Goal: Information Seeking & Learning: Understand process/instructions

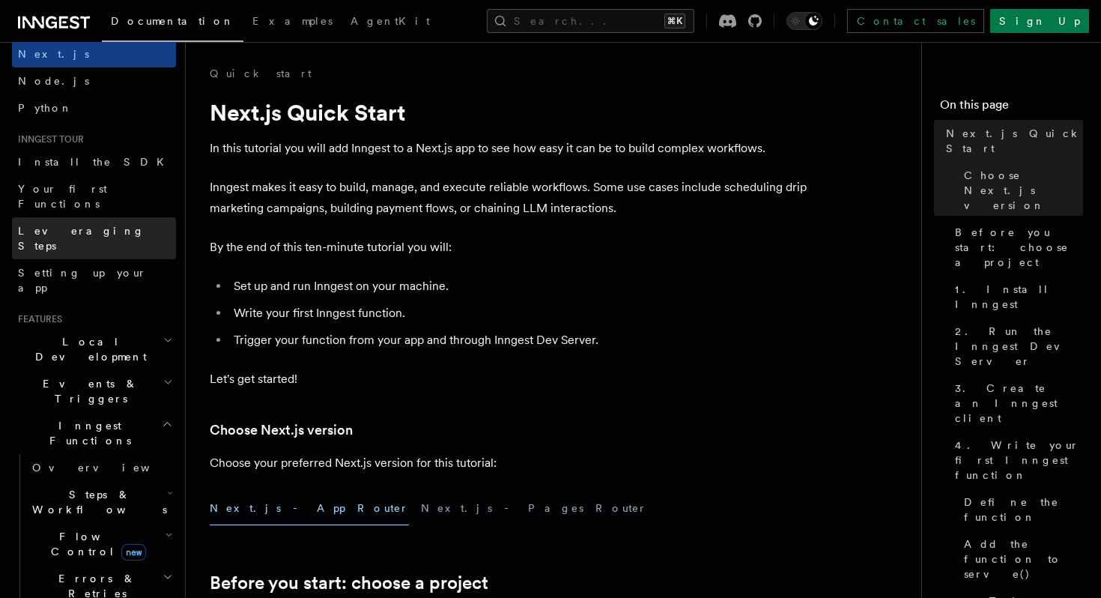
scroll to position [128, 0]
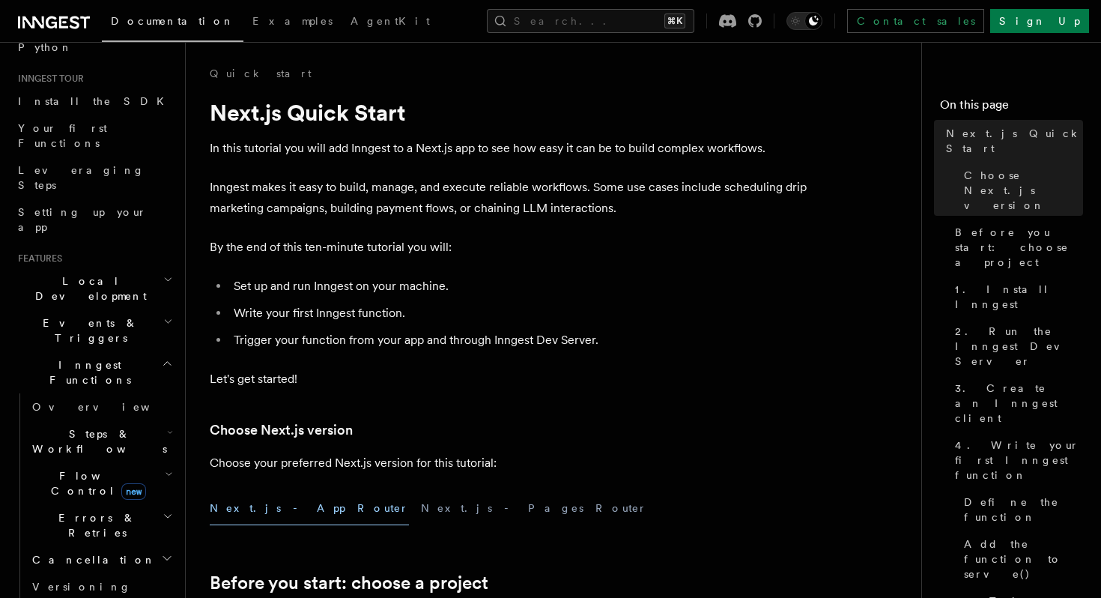
click at [79, 357] on span "Inngest Functions" at bounding box center [87, 372] width 150 height 30
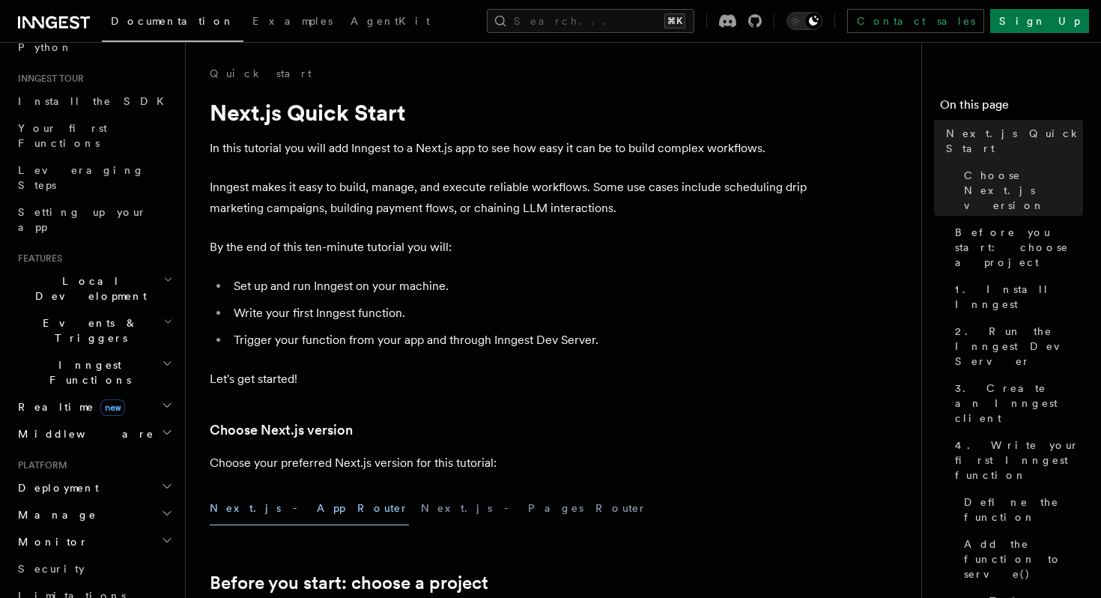
click at [79, 357] on span "Inngest Functions" at bounding box center [87, 372] width 150 height 30
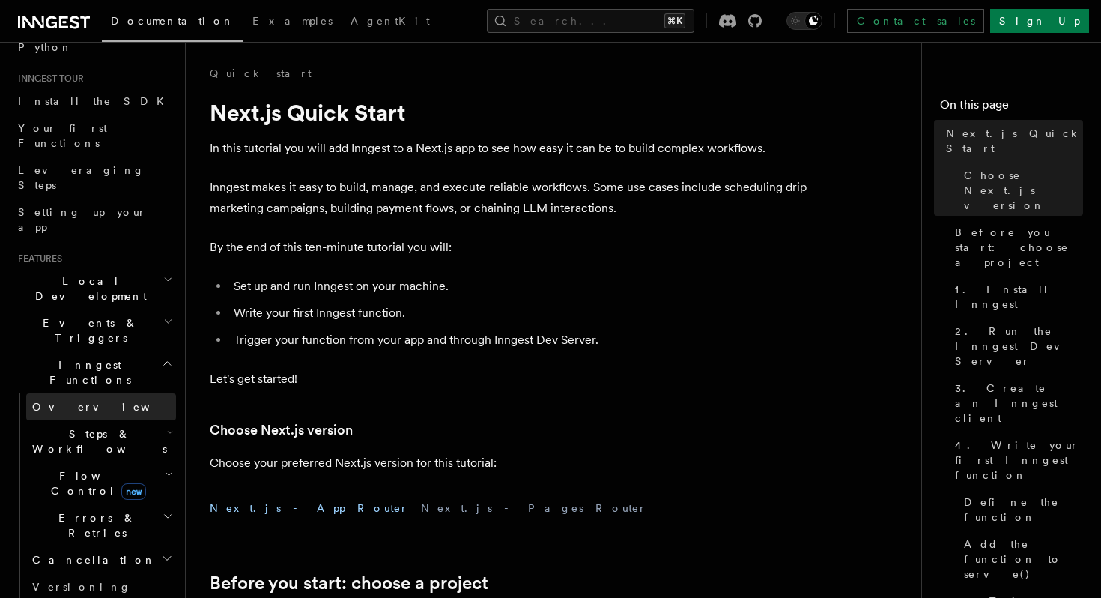
click at [64, 401] on span "Overview" at bounding box center [109, 407] width 154 height 12
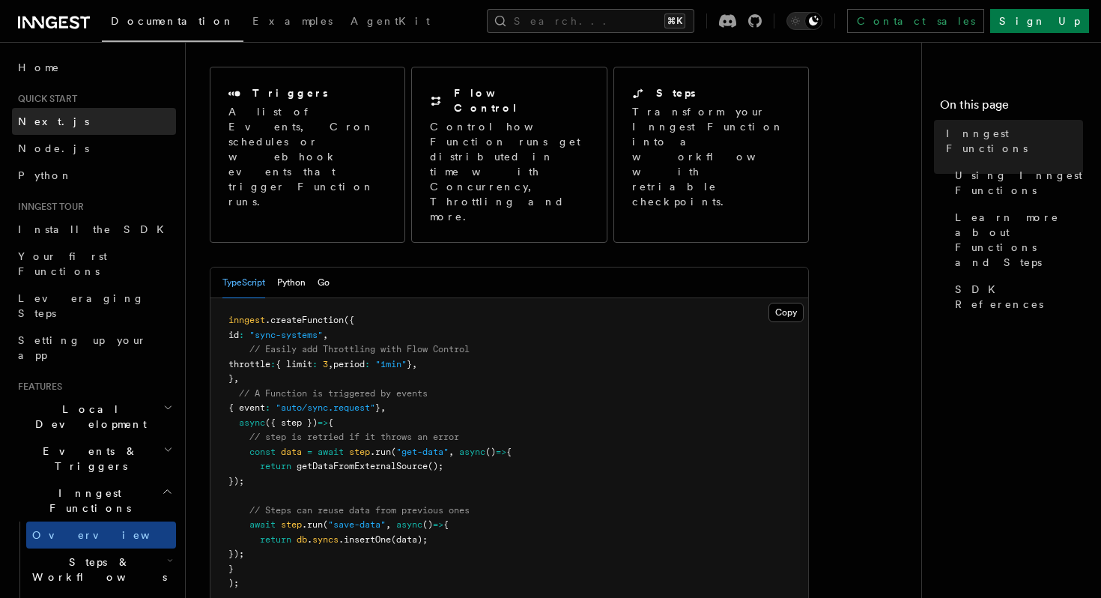
click at [94, 113] on link "Next.js" at bounding box center [94, 121] width 164 height 27
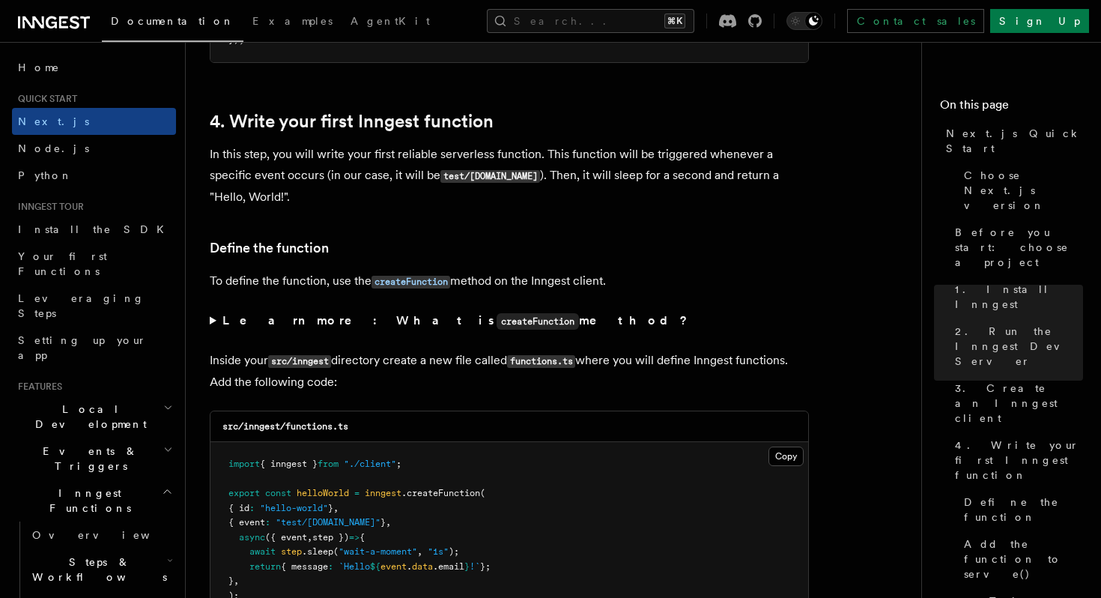
scroll to position [2516, 0]
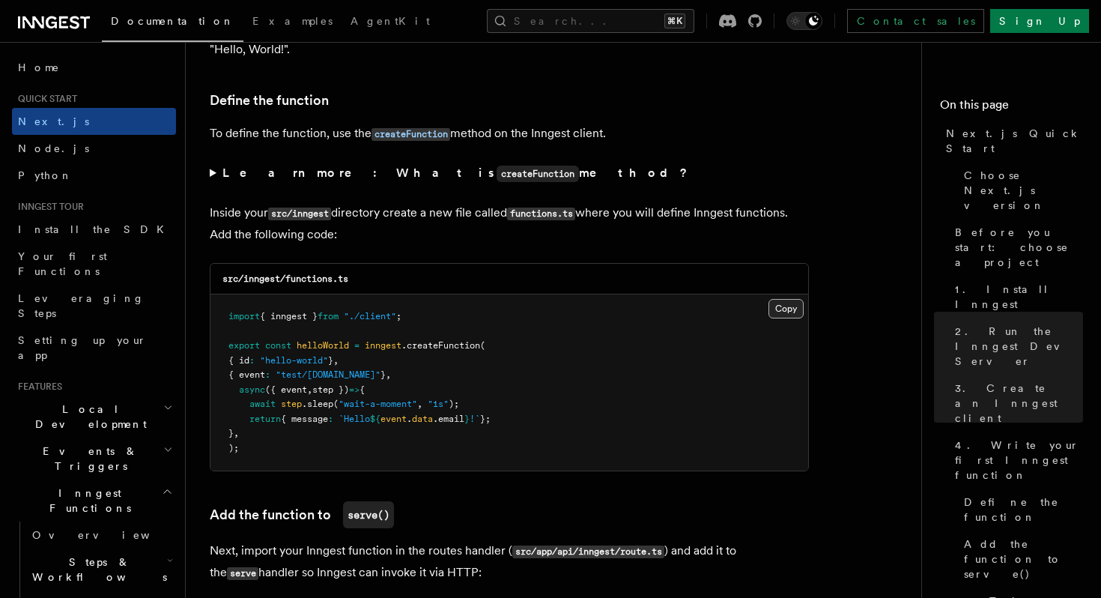
click at [783, 313] on button "Copy Copied" at bounding box center [785, 308] width 35 height 19
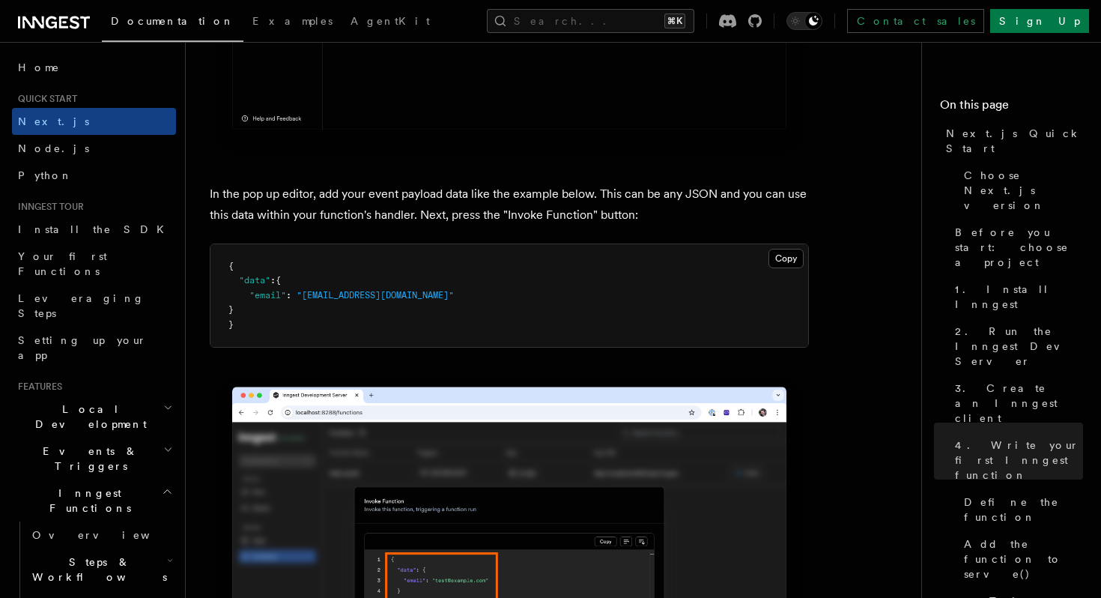
scroll to position [4435, 0]
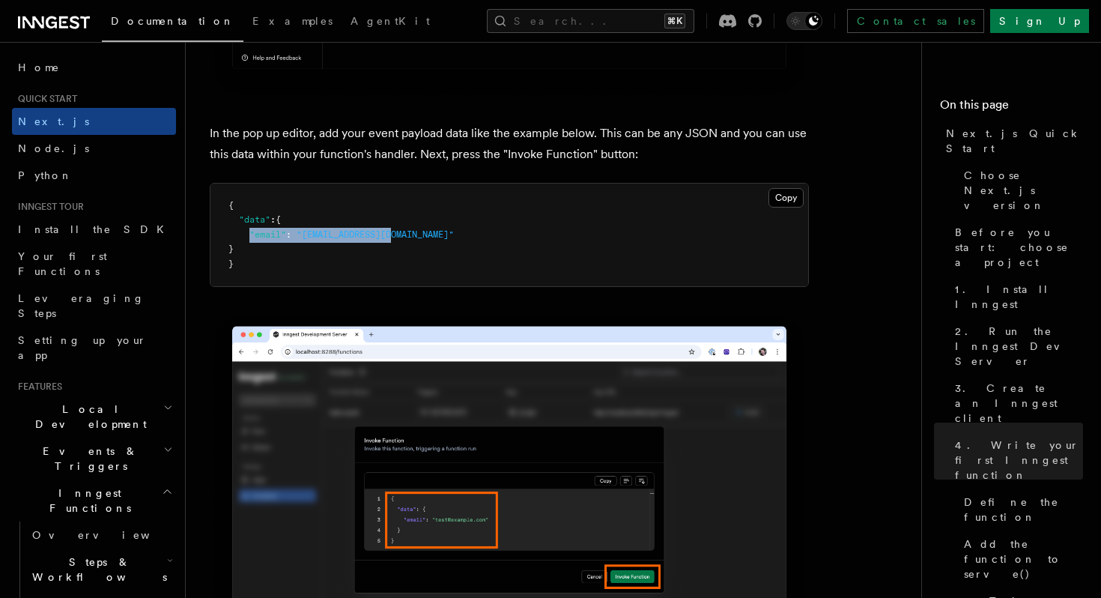
copy span ""email" : "[EMAIL_ADDRESS][DOMAIN_NAME]""
drag, startPoint x: 251, startPoint y: 237, endPoint x: 398, endPoint y: 243, distance: 146.9
click at [398, 243] on pre "{ "data" : { "email" : "[EMAIL_ADDRESS][DOMAIN_NAME]" } }" at bounding box center [509, 234] width 598 height 103
